Goal: Information Seeking & Learning: Learn about a topic

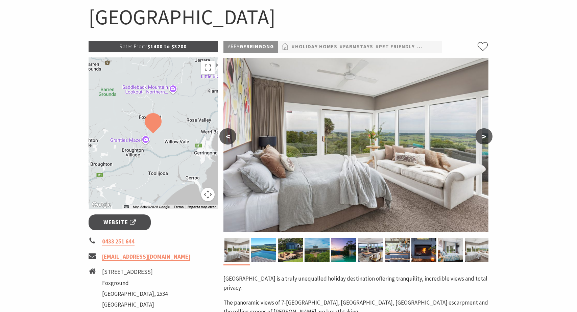
scroll to position [68, 0]
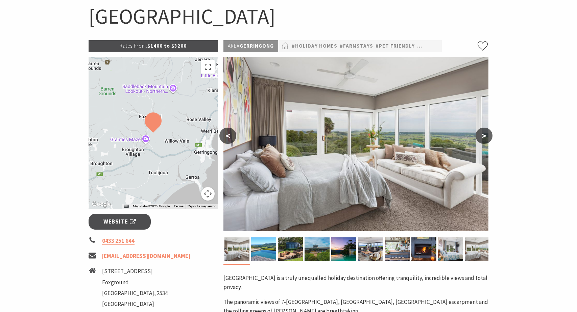
click at [486, 132] on button ">" at bounding box center [483, 136] width 17 height 16
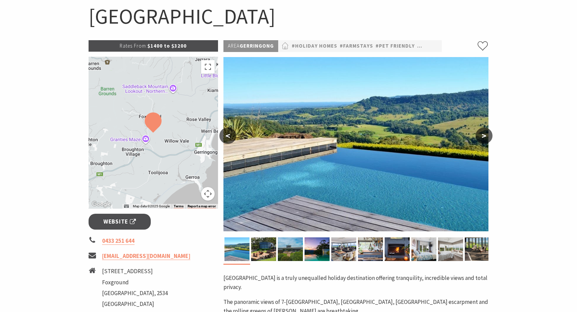
click at [486, 132] on button ">" at bounding box center [483, 136] width 17 height 16
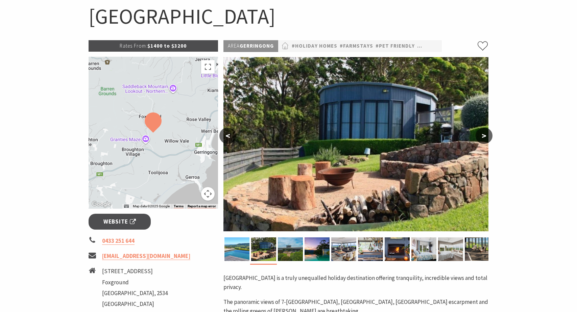
click at [486, 132] on button ">" at bounding box center [483, 136] width 17 height 16
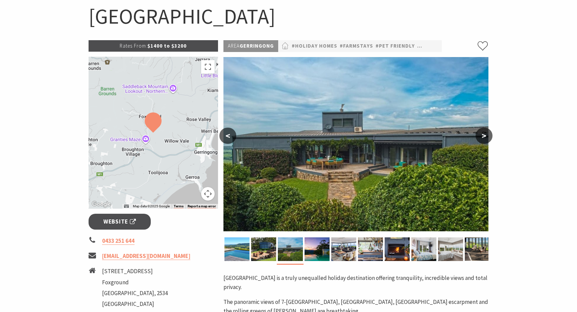
click at [486, 132] on button ">" at bounding box center [483, 136] width 17 height 16
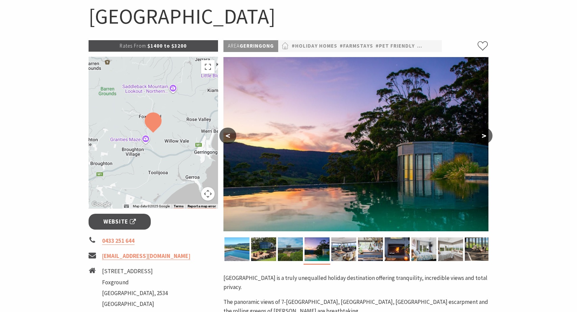
click at [486, 132] on button ">" at bounding box center [483, 136] width 17 height 16
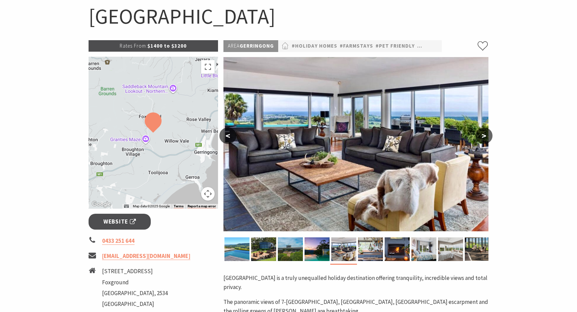
click at [486, 132] on button ">" at bounding box center [483, 136] width 17 height 16
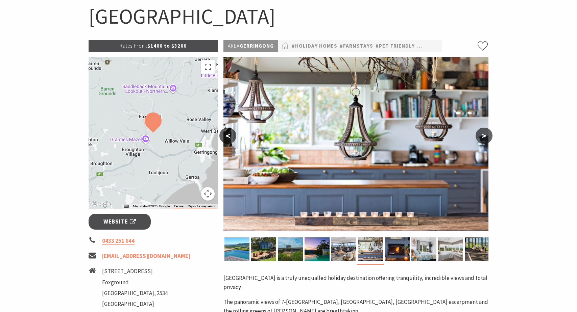
click at [486, 132] on button ">" at bounding box center [483, 136] width 17 height 16
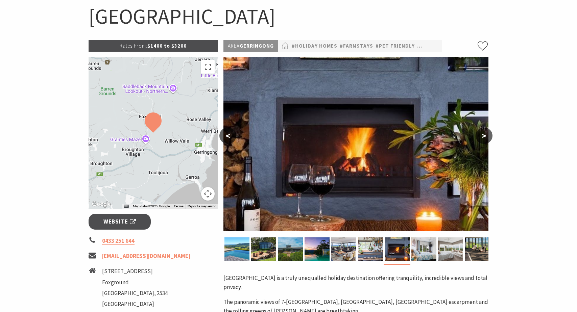
click at [486, 132] on button ">" at bounding box center [483, 136] width 17 height 16
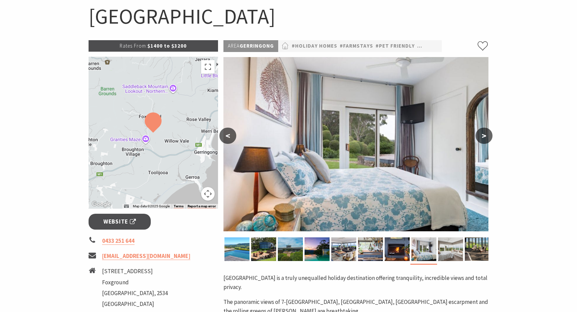
click at [486, 132] on button ">" at bounding box center [483, 136] width 17 height 16
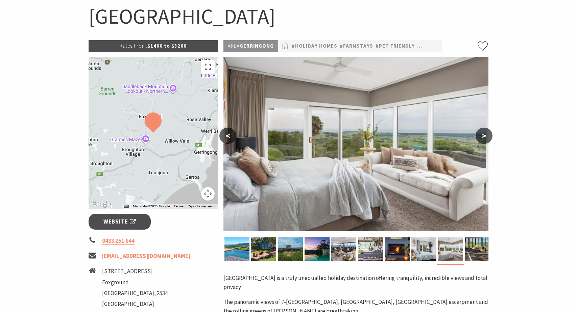
click at [485, 135] on button ">" at bounding box center [483, 136] width 17 height 16
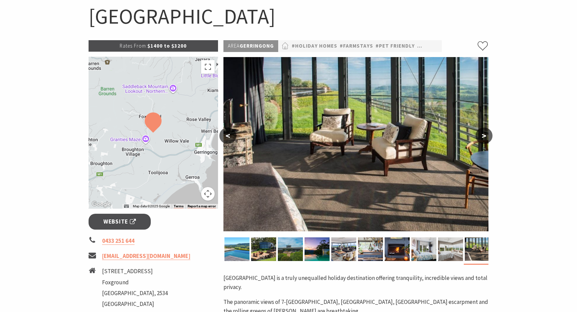
click at [485, 135] on button ">" at bounding box center [483, 136] width 17 height 16
click at [483, 138] on button ">" at bounding box center [483, 136] width 17 height 16
click at [484, 137] on button ">" at bounding box center [483, 136] width 17 height 16
